Goal: Information Seeking & Learning: Learn about a topic

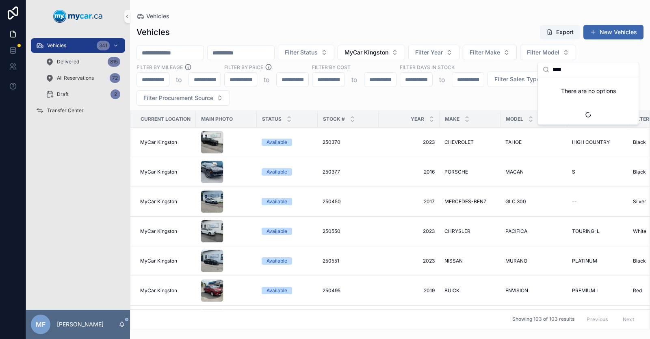
drag, startPoint x: 560, startPoint y: 65, endPoint x: 574, endPoint y: 70, distance: 15.2
click at [561, 65] on input "****" at bounding box center [593, 69] width 81 height 15
click at [575, 70] on input "****" at bounding box center [593, 69] width 81 height 15
type input "*"
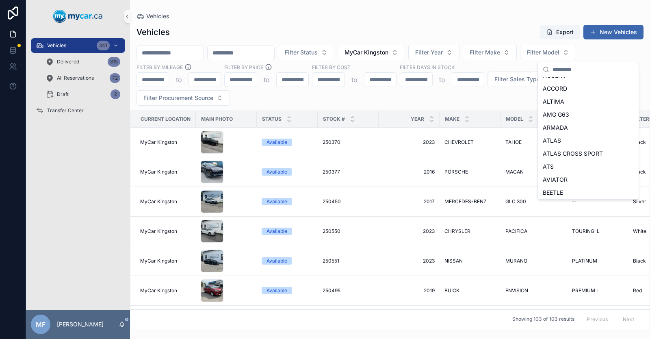
click at [439, 97] on div "Filter Status MyCar Kingston Filter Year Filter Make Filter Model Filter By Mil…" at bounding box center [390, 75] width 520 height 61
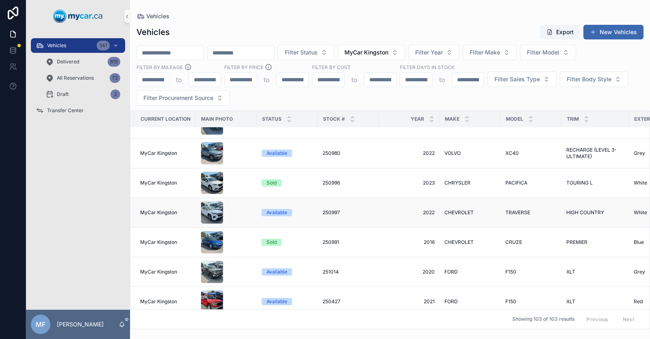
scroll to position [975, 0]
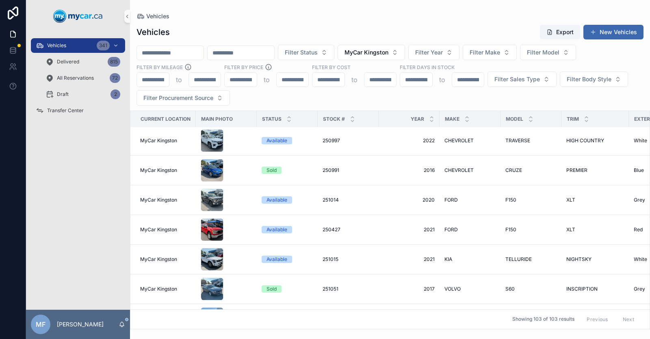
click at [187, 55] on input "scrollable content" at bounding box center [170, 52] width 67 height 11
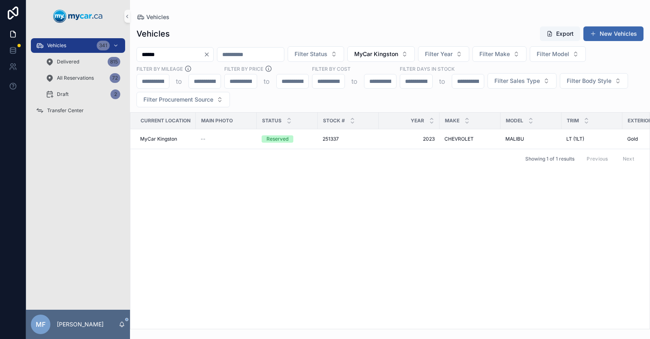
type input "******"
click at [210, 54] on icon "Clear" at bounding box center [207, 54] width 7 height 7
click at [189, 58] on input "scrollable content" at bounding box center [170, 54] width 67 height 11
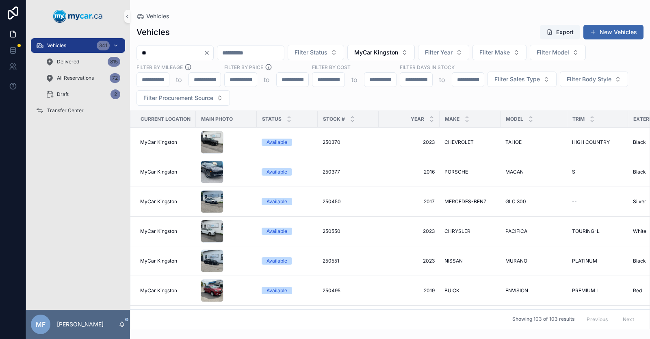
type input "*"
click at [560, 51] on span "Filter Model" at bounding box center [543, 52] width 33 height 8
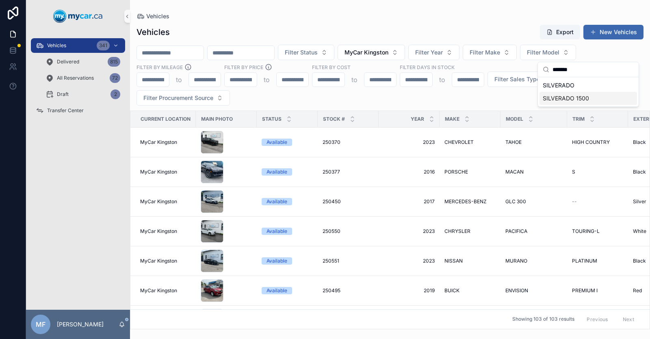
type input "*******"
click at [577, 100] on span "SILVERADO 1500" at bounding box center [566, 98] width 46 height 8
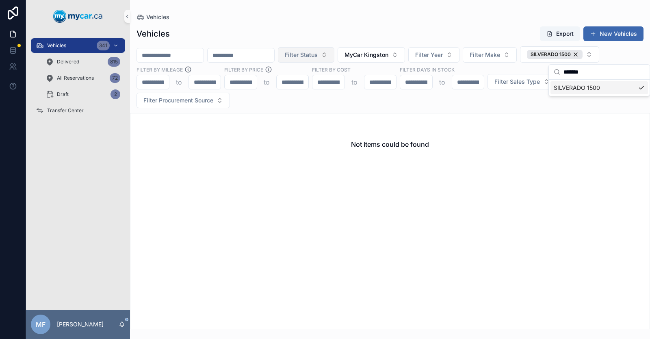
click at [318, 54] on span "Filter Status" at bounding box center [301, 55] width 33 height 8
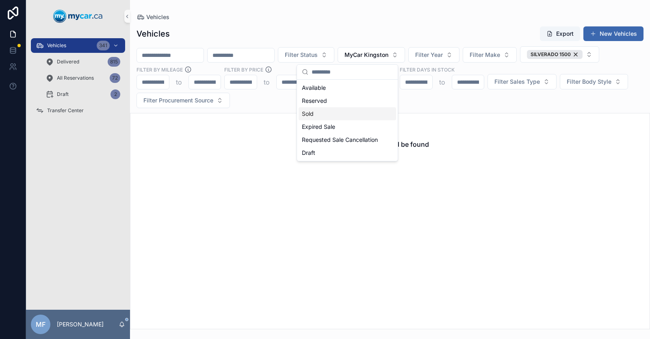
click at [327, 113] on div "Sold" at bounding box center [348, 113] width 98 height 13
click at [491, 137] on div "Not items could be found" at bounding box center [389, 144] width 519 height 62
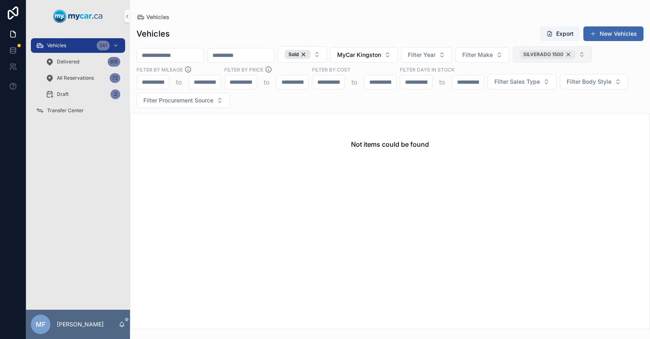
click at [575, 54] on div "SILVERADO 1500" at bounding box center [548, 54] width 56 height 9
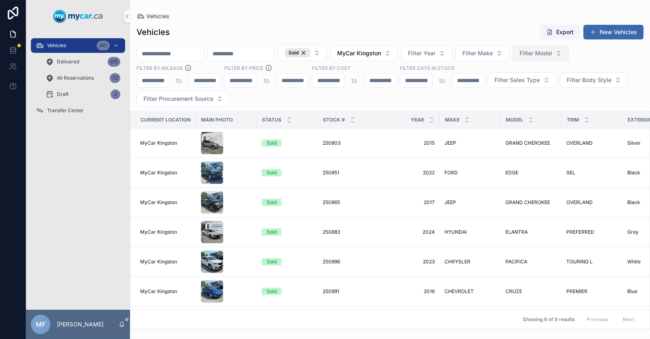
click at [552, 55] on span "Filter Model" at bounding box center [536, 53] width 33 height 8
type input "*********"
click at [566, 87] on span "SILVERADO" at bounding box center [552, 86] width 32 height 8
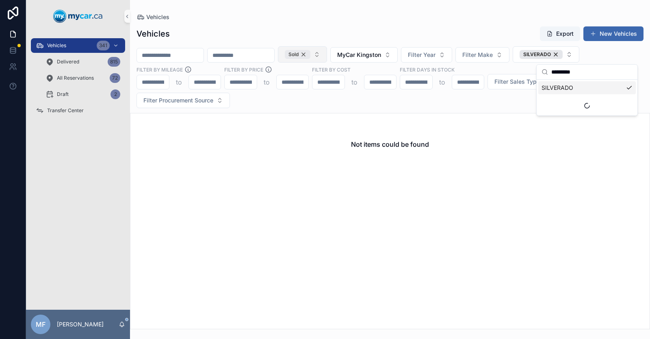
click at [310, 54] on div "Sold" at bounding box center [298, 54] width 26 height 9
click at [388, 52] on span "MyCar Kingston" at bounding box center [367, 55] width 44 height 8
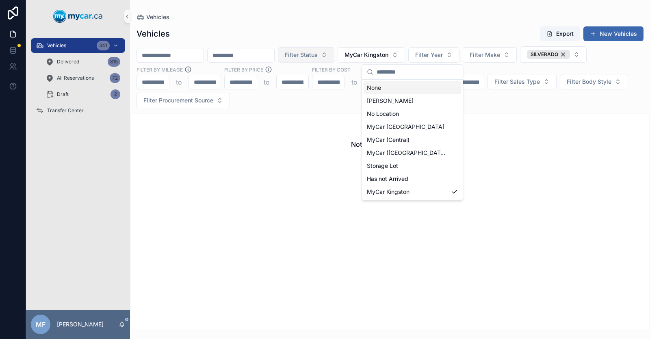
click at [388, 89] on div "None" at bounding box center [413, 87] width 98 height 13
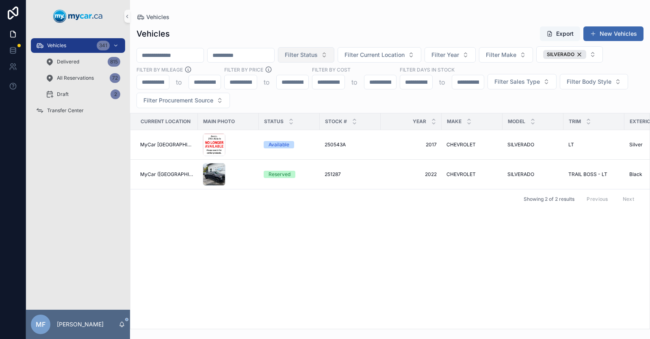
click at [318, 52] on span "Filter Status" at bounding box center [301, 55] width 33 height 8
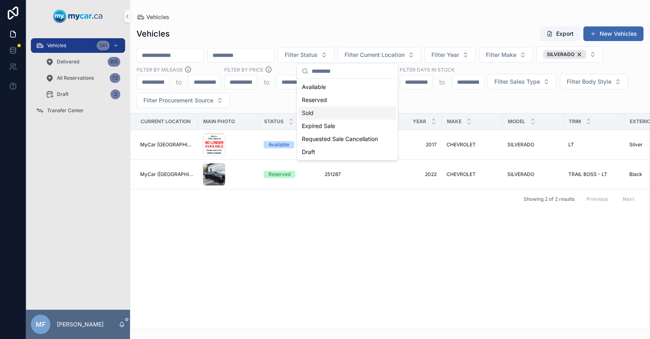
click at [328, 115] on div "Sold" at bounding box center [348, 112] width 98 height 13
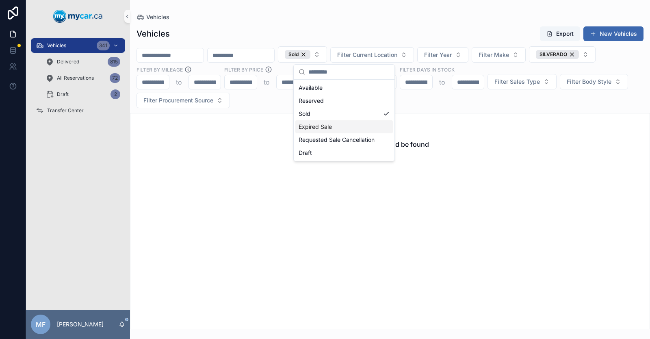
click at [329, 129] on div "Expired Sale" at bounding box center [344, 126] width 98 height 13
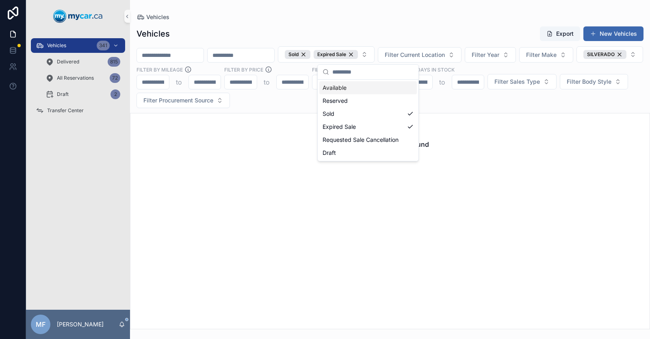
click at [333, 89] on div "Available" at bounding box center [368, 87] width 98 height 13
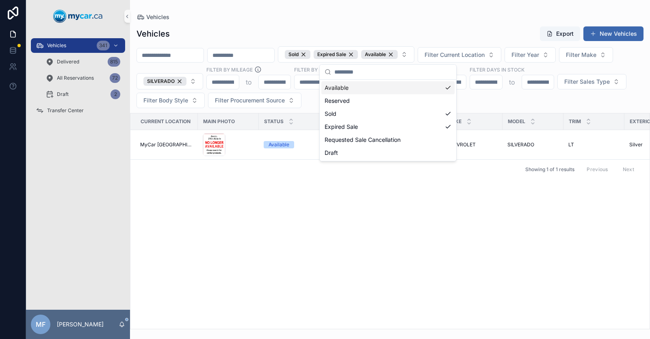
click at [350, 73] on input "scrollable content" at bounding box center [392, 72] width 117 height 15
click at [358, 54] on div "Expired Sale" at bounding box center [336, 54] width 44 height 9
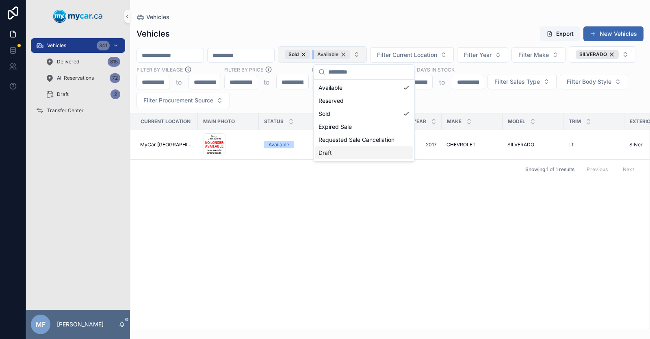
click at [350, 54] on div "Available" at bounding box center [332, 54] width 37 height 9
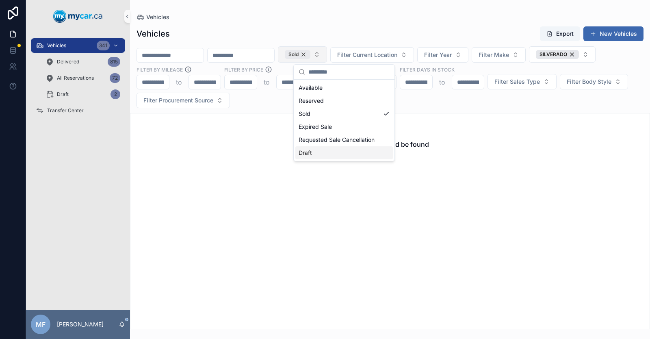
click at [310, 56] on div "Sold" at bounding box center [298, 54] width 26 height 9
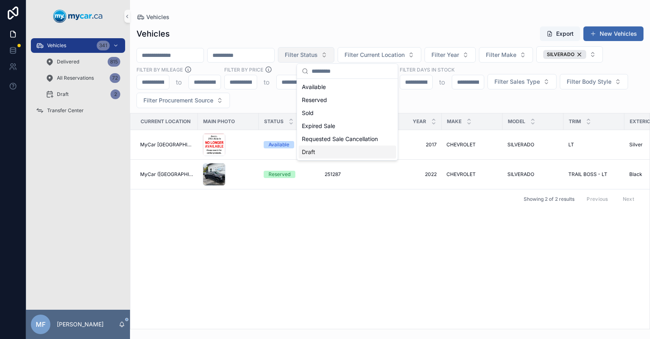
click at [349, 34] on div "Vehicles Export New Vehicles" at bounding box center [390, 33] width 507 height 15
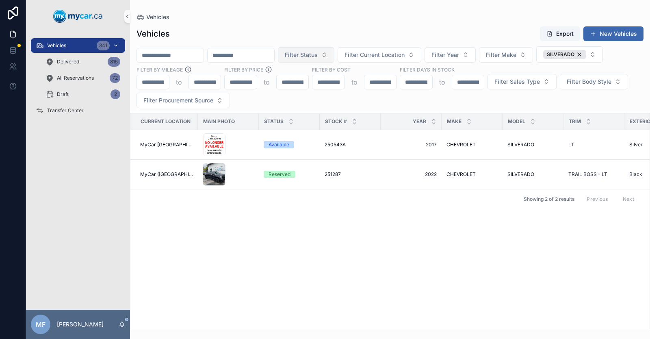
click at [69, 41] on div "Vehicles 341" at bounding box center [78, 45] width 85 height 13
